Goal: Use online tool/utility: Utilize a website feature to perform a specific function

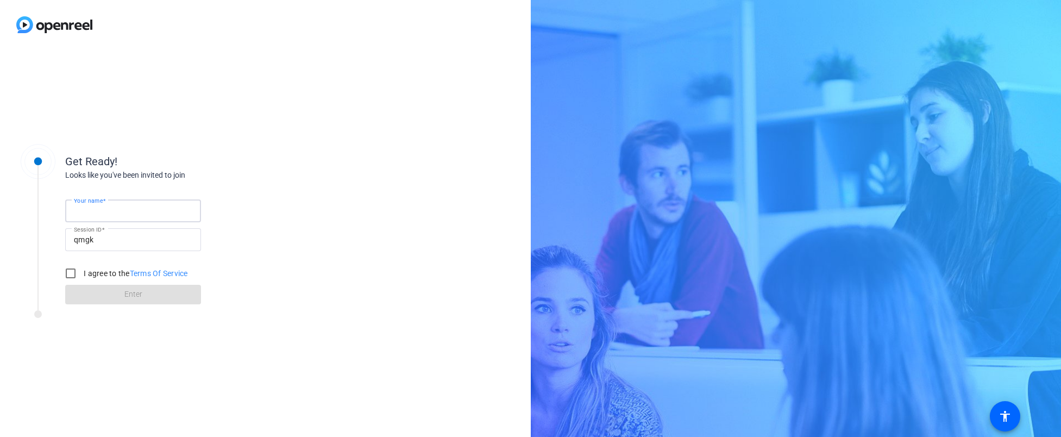
click at [144, 214] on input "Your name" at bounding box center [133, 210] width 118 height 13
type input "[PERSON_NAME]"
click at [68, 274] on input "I agree to the Terms Of Service" at bounding box center [71, 273] width 22 height 22
checkbox input "true"
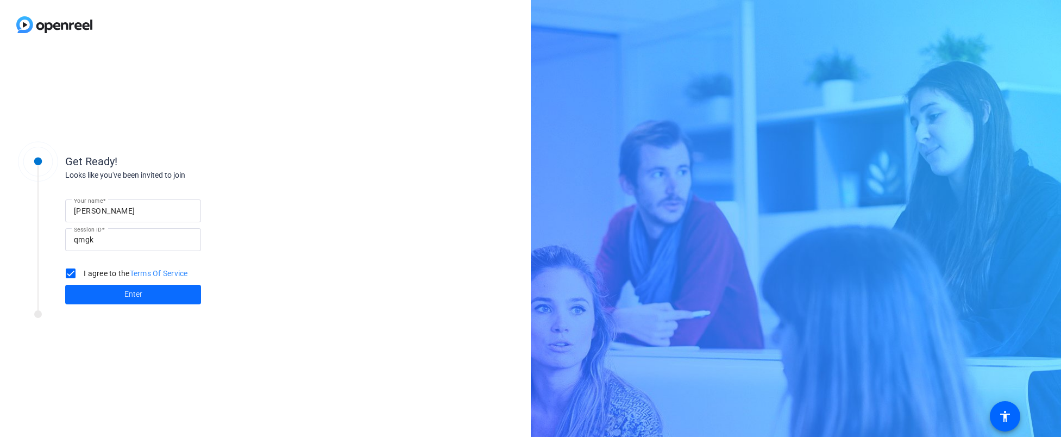
click at [85, 293] on span at bounding box center [133, 294] width 136 height 26
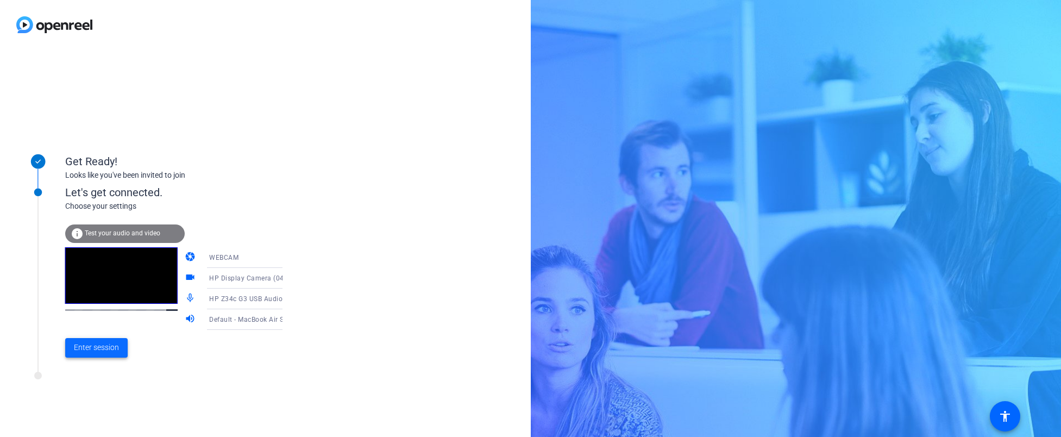
click at [95, 348] on span "Enter session" at bounding box center [96, 347] width 45 height 11
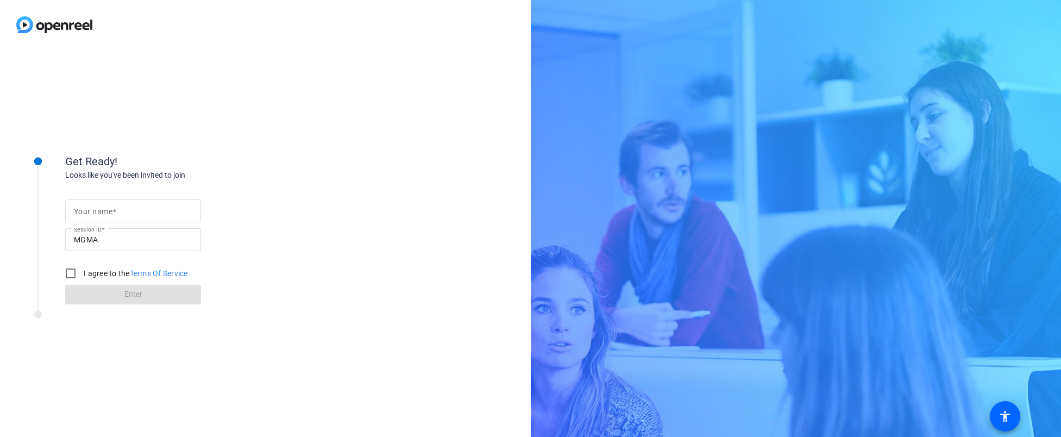
click at [88, 208] on mat-label "Your name" at bounding box center [93, 211] width 39 height 9
click at [88, 208] on input "Your name" at bounding box center [133, 210] width 118 height 13
type input "[PERSON_NAME]"
click at [67, 272] on input "I agree to the Terms Of Service" at bounding box center [71, 273] width 22 height 22
checkbox input "true"
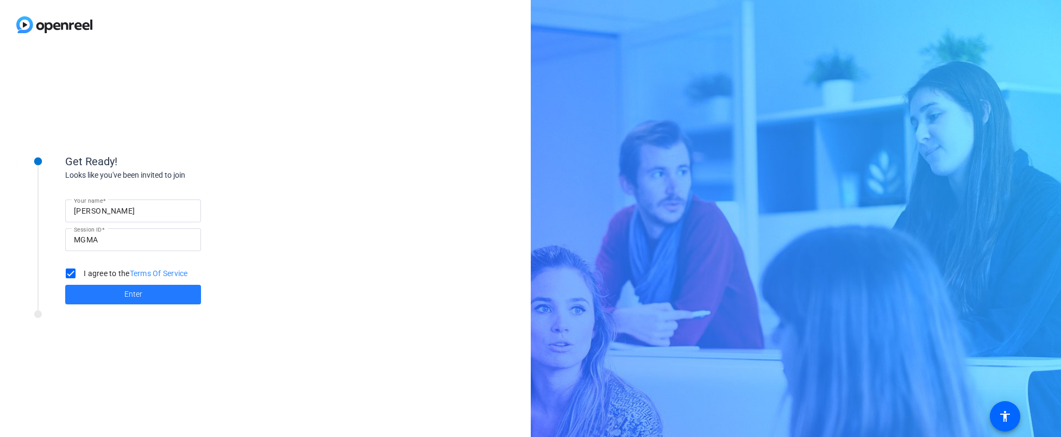
click at [91, 295] on span at bounding box center [133, 294] width 136 height 26
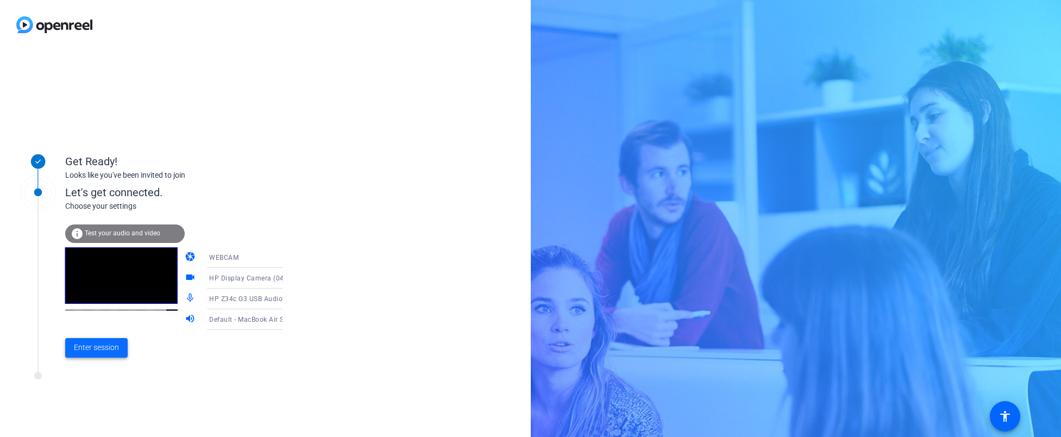
click at [76, 346] on span "Enter session" at bounding box center [96, 347] width 45 height 11
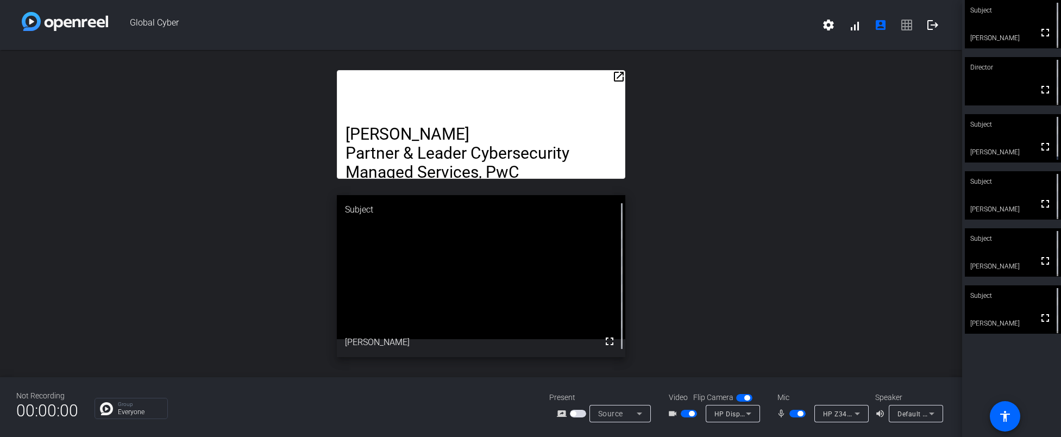
click at [903, 415] on span "Default - MacBook Air Speakers (Built-in)" at bounding box center [962, 413] width 129 height 9
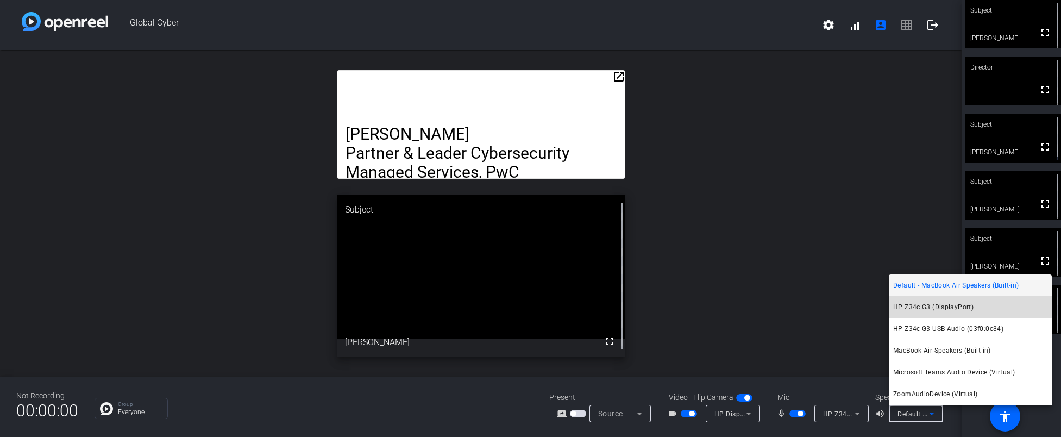
click at [910, 304] on span "HP Z34c G3 (DisplayPort)" at bounding box center [933, 306] width 80 height 13
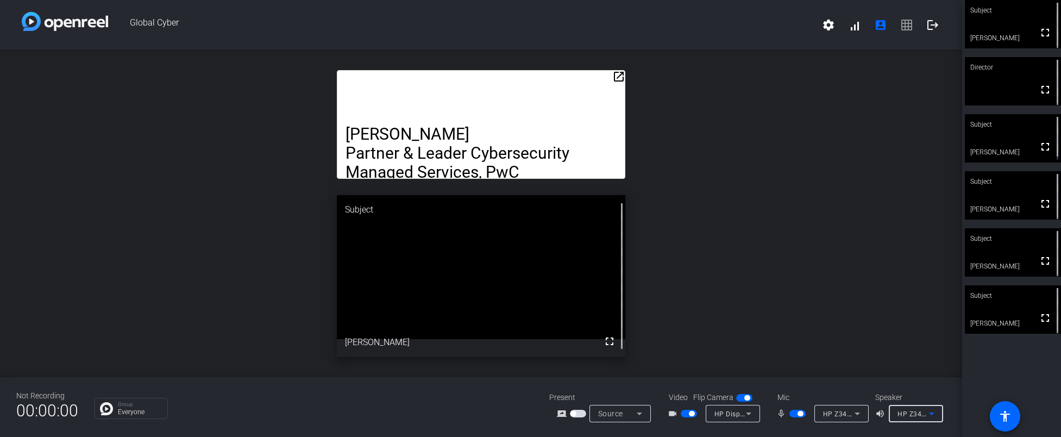
click at [716, 420] on div "HP Display Camera (0408:5458)" at bounding box center [731, 414] width 32 height 14
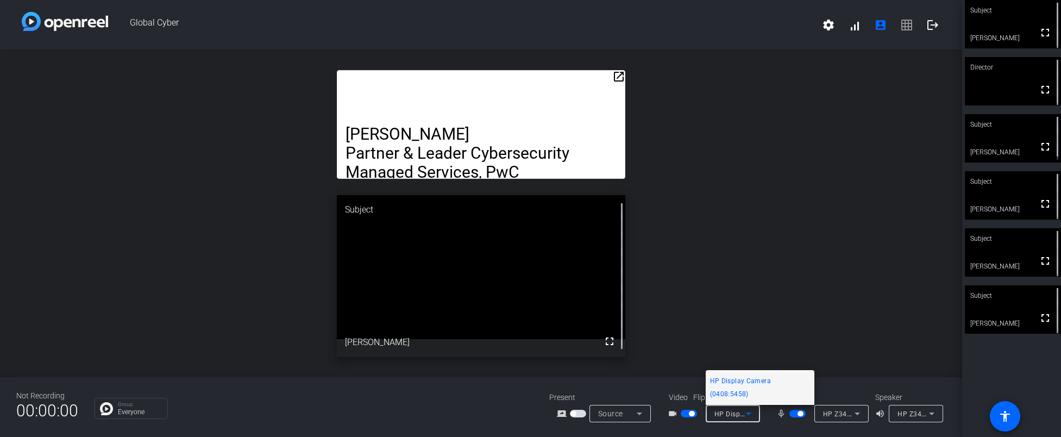
click at [716, 420] on div at bounding box center [530, 218] width 1061 height 437
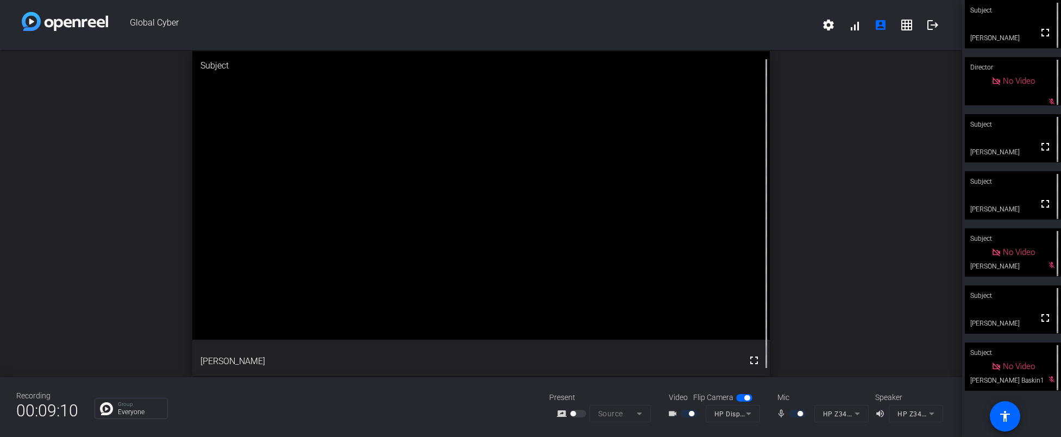
click at [796, 414] on div at bounding box center [799, 414] width 18 height 8
click at [795, 415] on div at bounding box center [799, 414] width 18 height 8
click at [793, 414] on div at bounding box center [799, 414] width 18 height 8
click at [782, 414] on mat-icon "mic_none" at bounding box center [782, 413] width 13 height 13
click at [796, 413] on div at bounding box center [799, 414] width 18 height 8
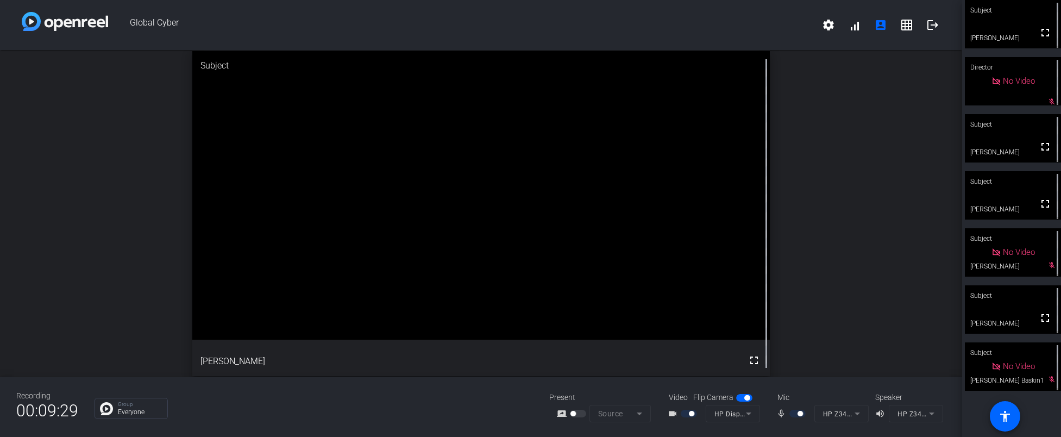
click at [800, 416] on div at bounding box center [799, 414] width 18 height 8
